Goal: Transaction & Acquisition: Purchase product/service

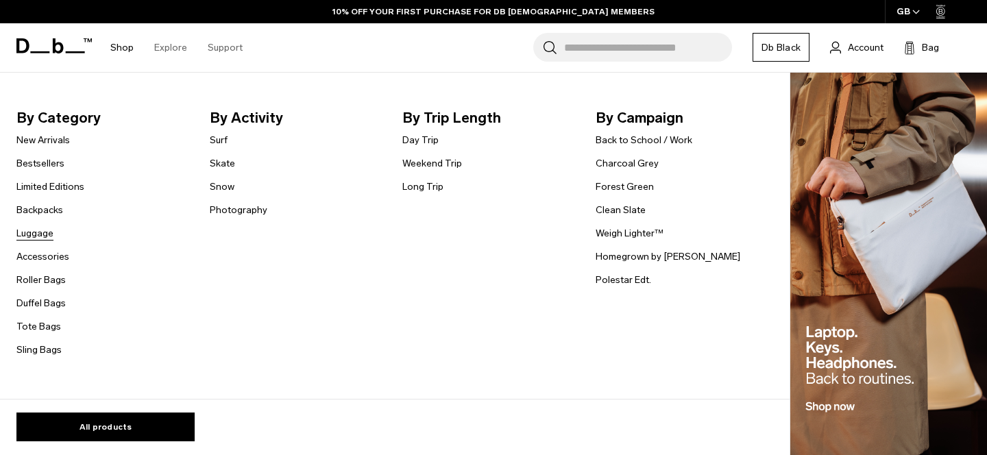
click at [39, 232] on link "Luggage" at bounding box center [34, 233] width 37 height 14
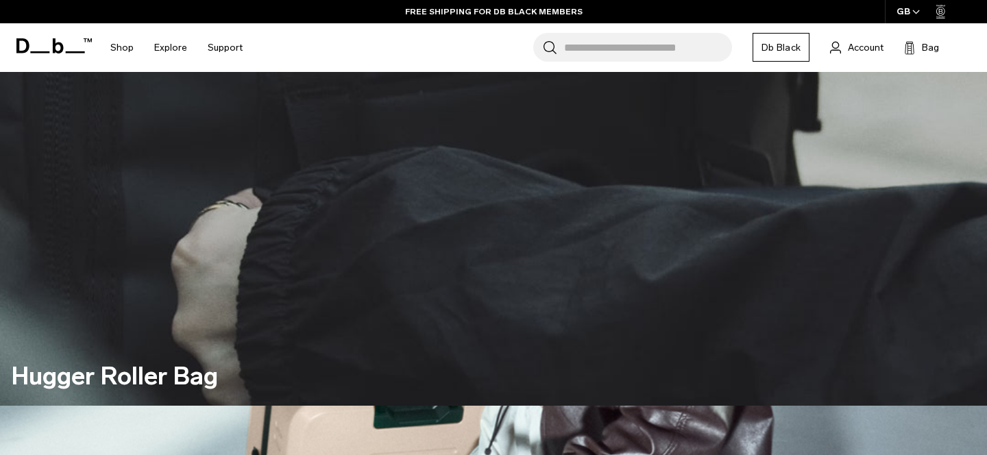
scroll to position [313, 0]
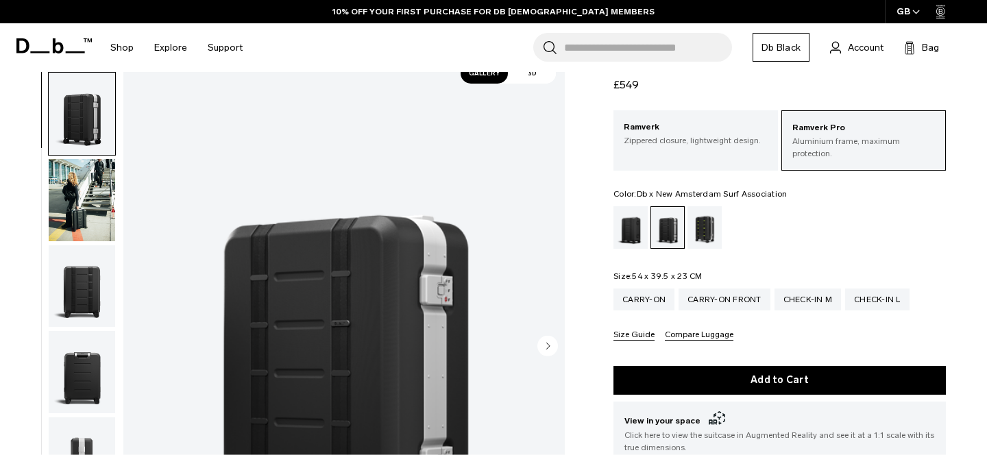
click at [698, 215] on div "Db x New Amsterdam Surf Association" at bounding box center [704, 227] width 35 height 42
